Goal: Task Accomplishment & Management: Use online tool/utility

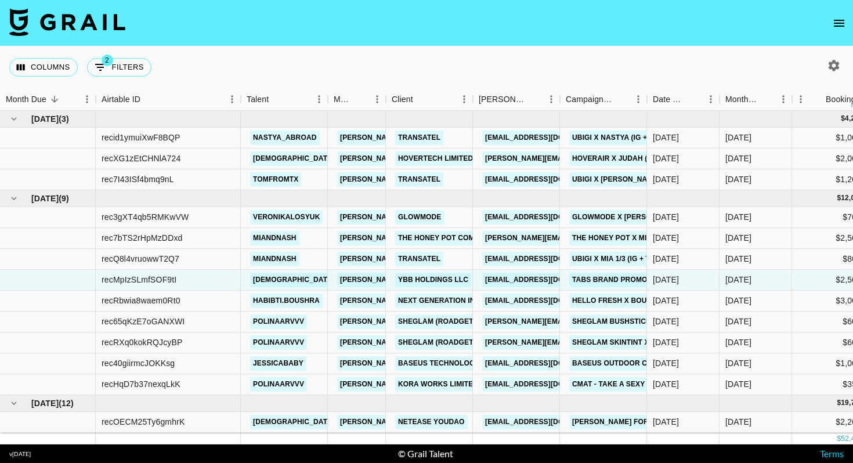
click at [343, 67] on div "Columns 2 Filters + Booking" at bounding box center [426, 67] width 853 height 42
click at [113, 70] on button "2 Filters" at bounding box center [119, 67] width 64 height 19
select select "status"
select select "isNotAnyOf"
select select "status"
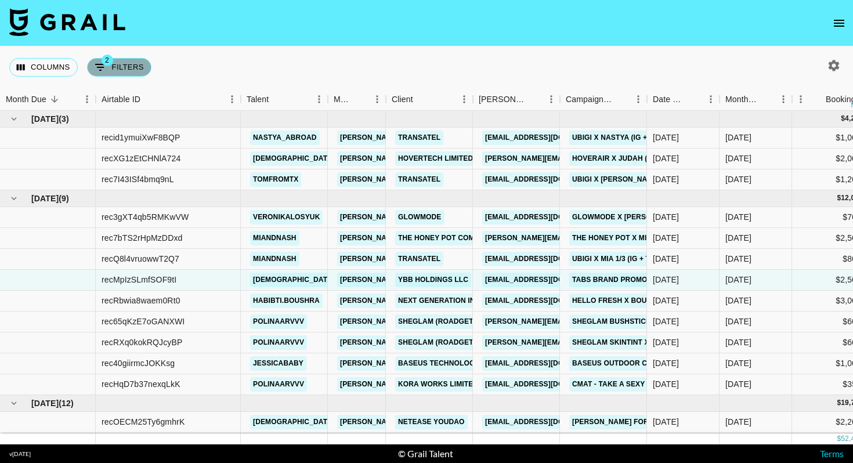
select select "approved"
select select "bookerId"
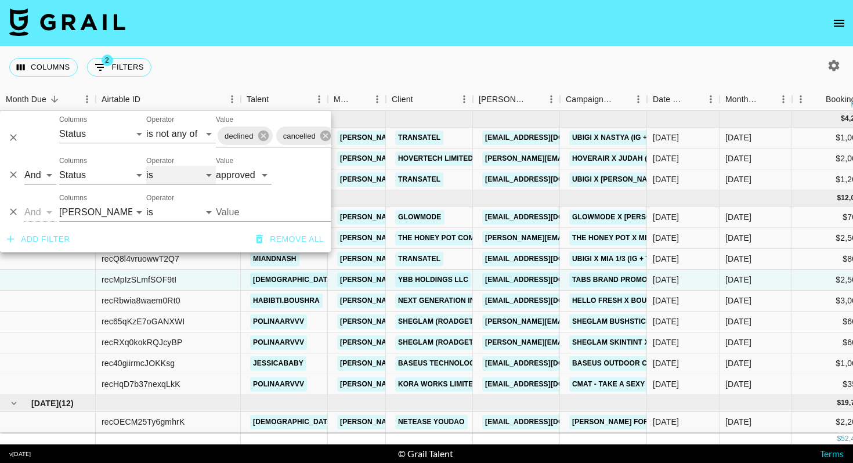
click at [153, 174] on select "is is not is any of is not any of" at bounding box center [181, 175] width 70 height 19
select select "not"
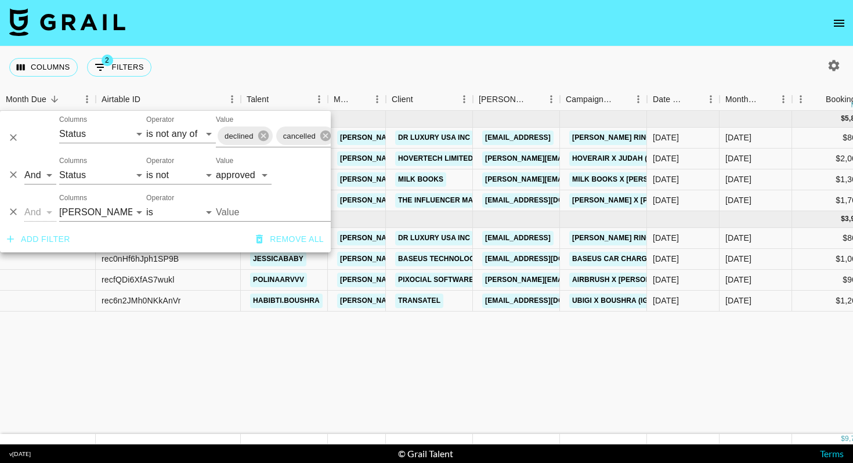
click at [417, 64] on div "Columns 2 Filters + Booking" at bounding box center [426, 67] width 853 height 42
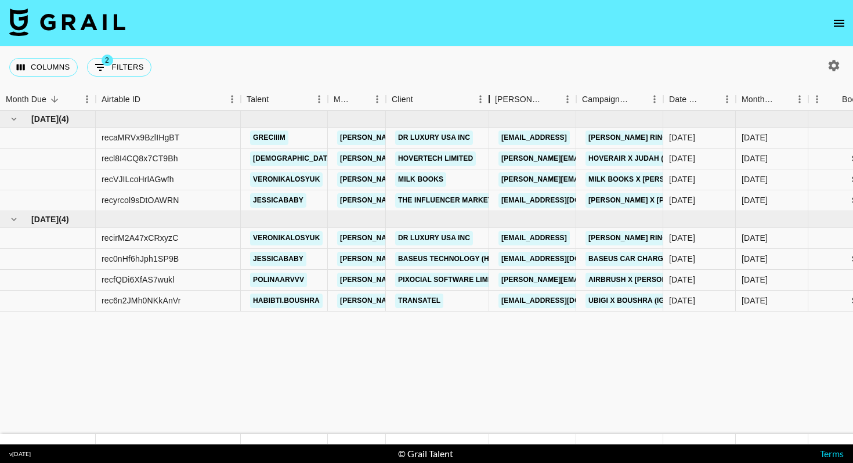
drag, startPoint x: 473, startPoint y: 98, endPoint x: 497, endPoint y: 98, distance: 25.0
click at [496, 98] on div "Client" at bounding box center [489, 99] width 14 height 23
